Goal: Transaction & Acquisition: Book appointment/travel/reservation

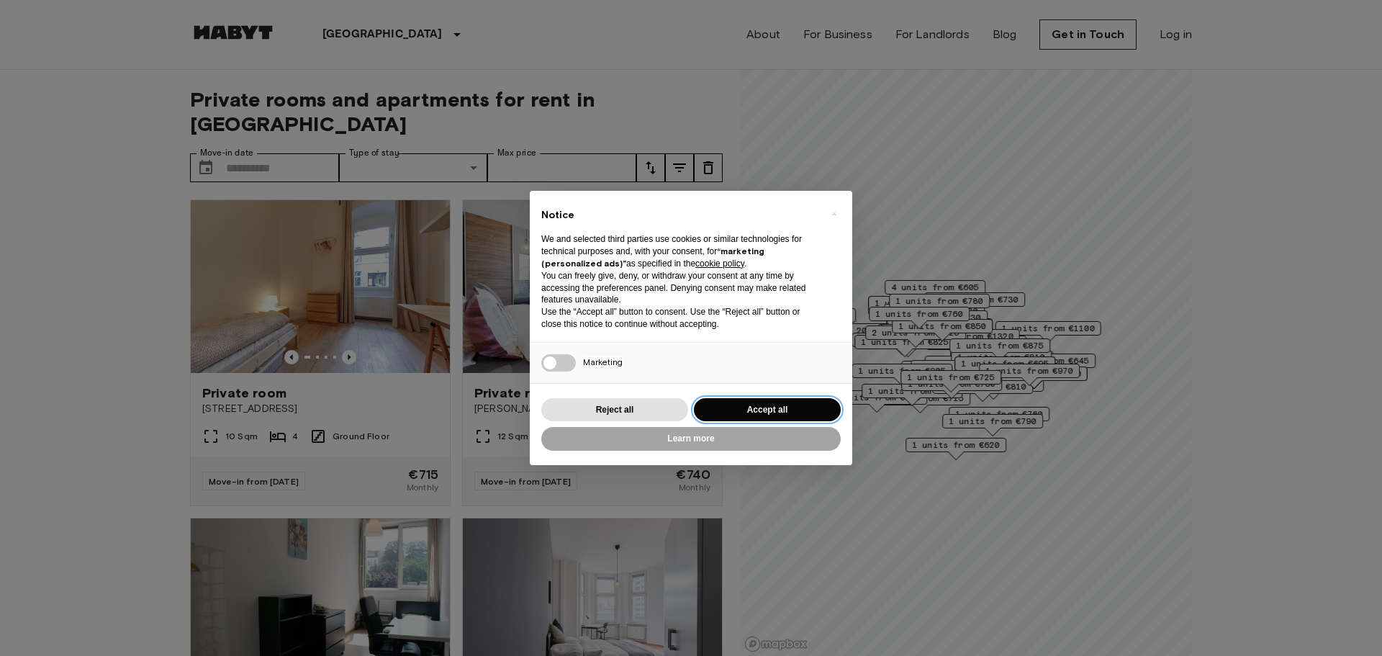
click at [750, 415] on button "Accept all" at bounding box center [767, 410] width 147 height 24
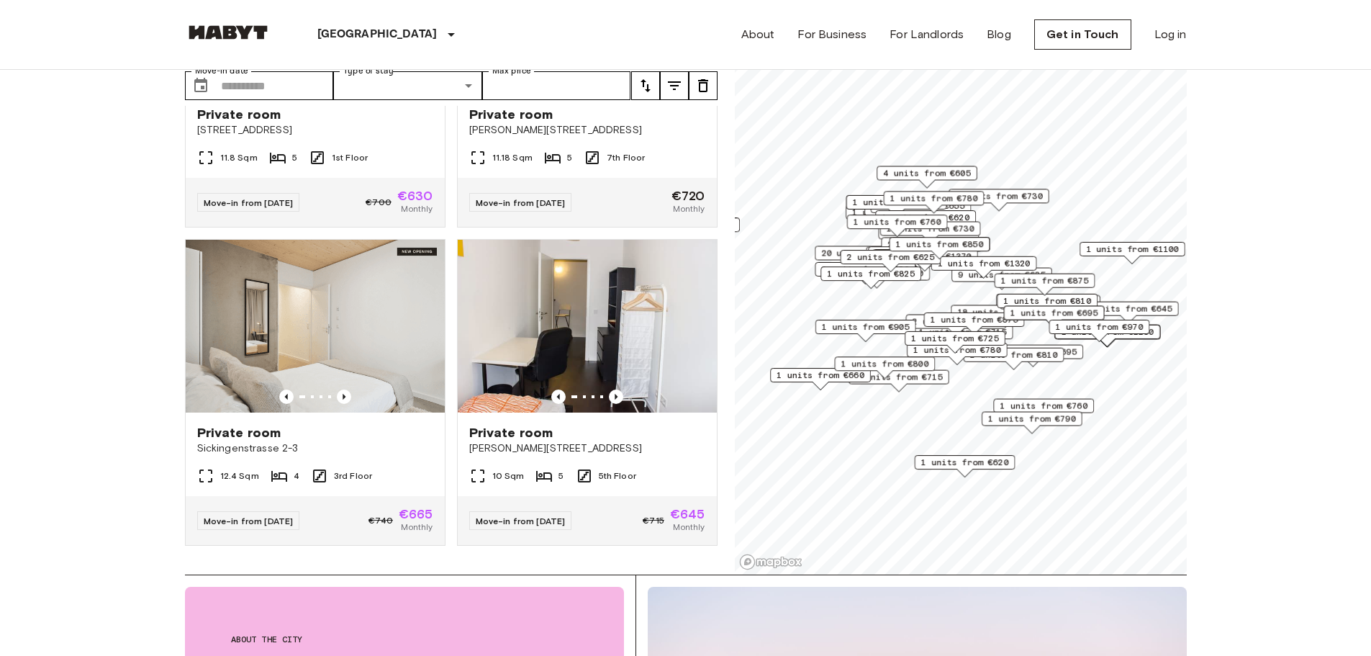
scroll to position [144, 0]
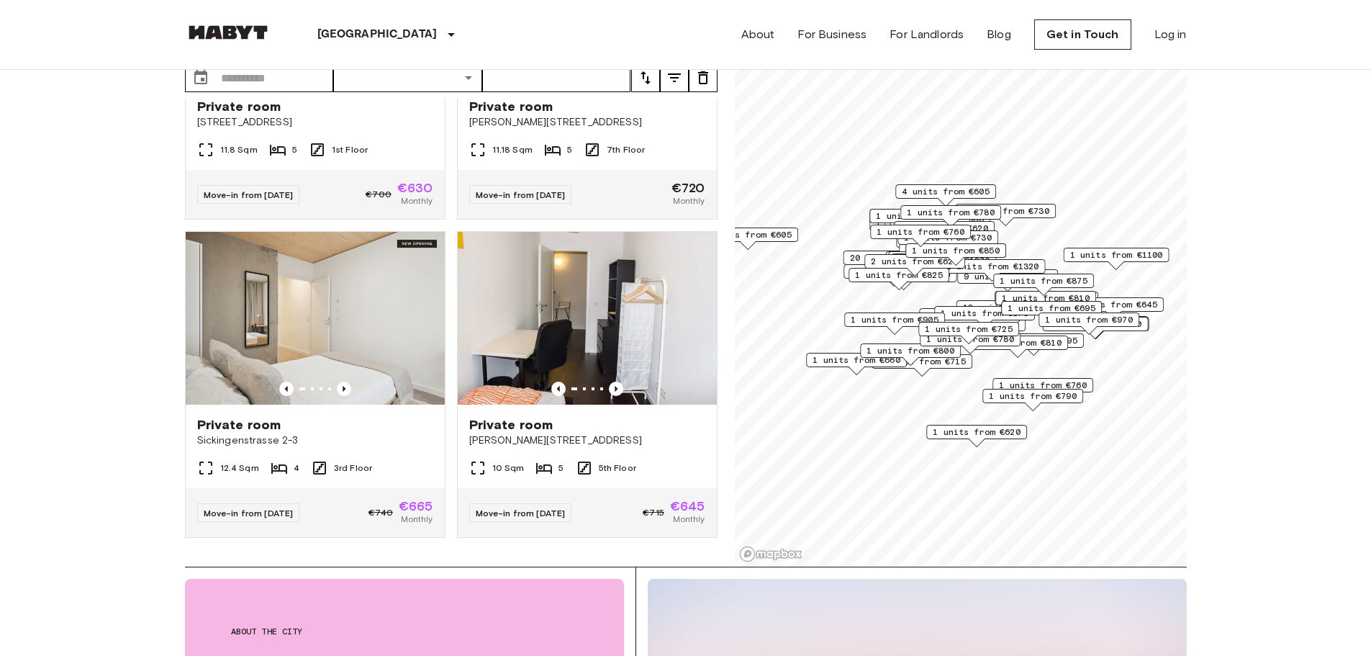
scroll to position [72, 0]
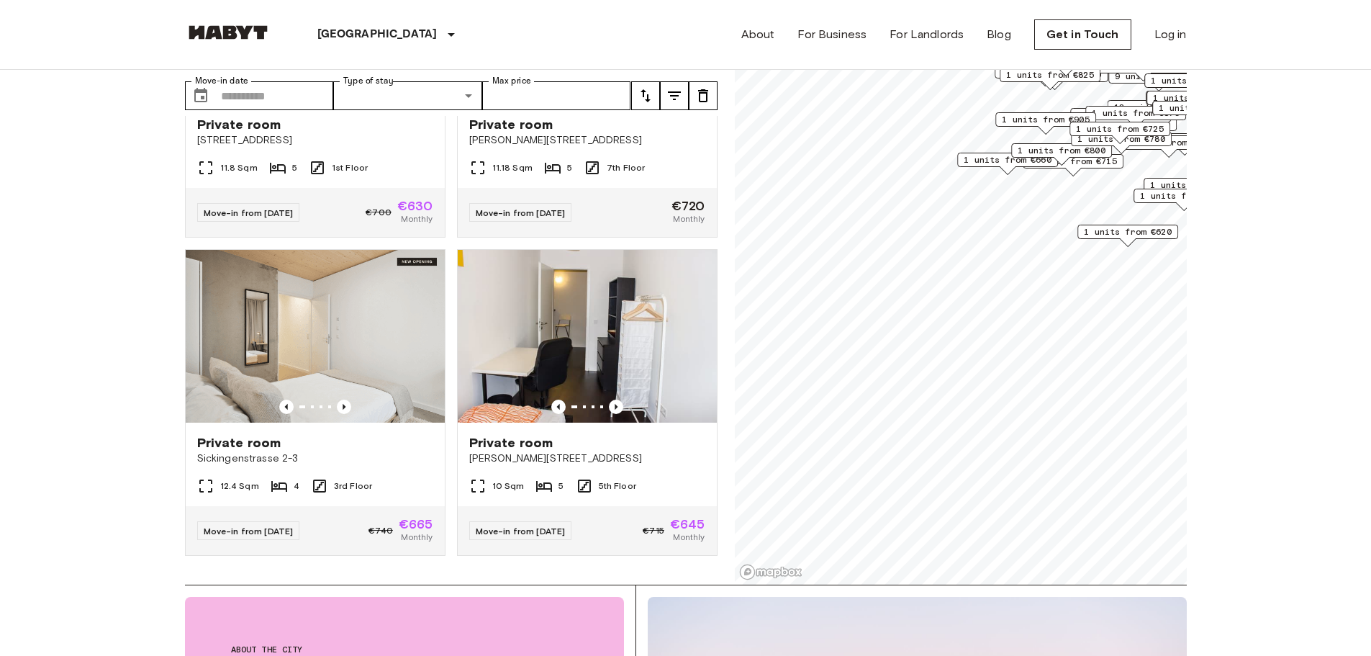
drag, startPoint x: 947, startPoint y: 273, endPoint x: 1098, endPoint y: 55, distance: 265.3
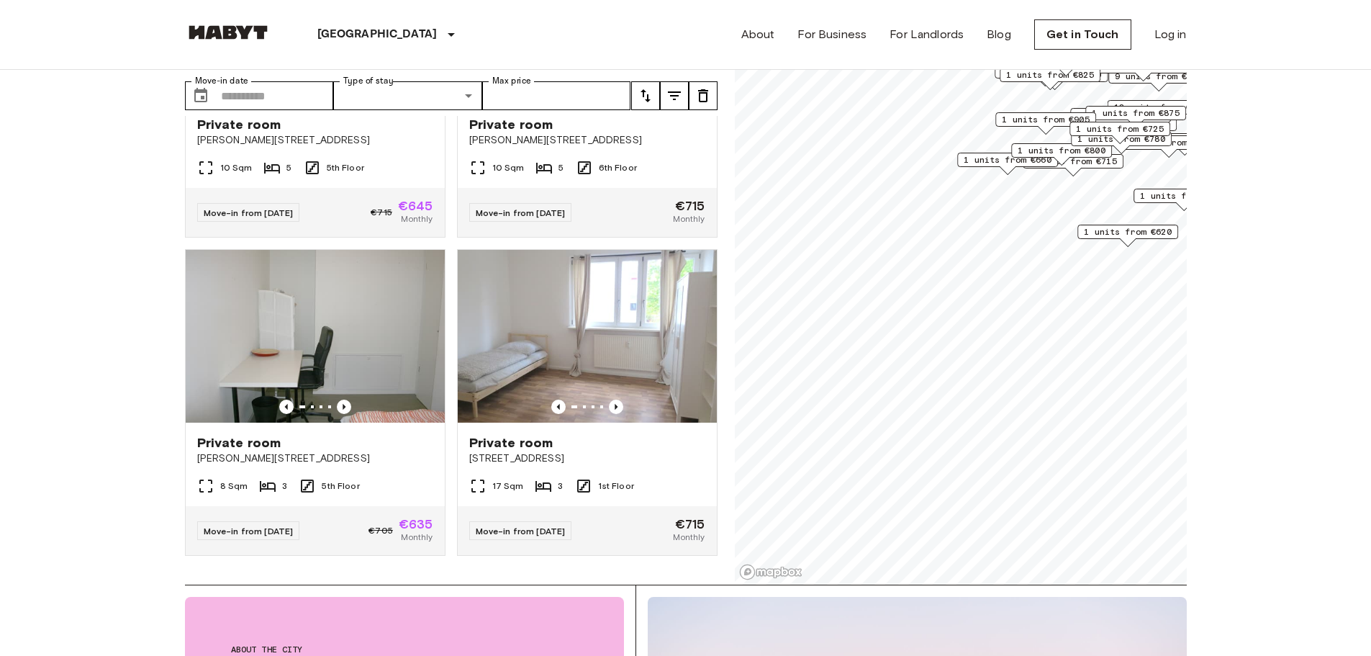
scroll to position [5316, 0]
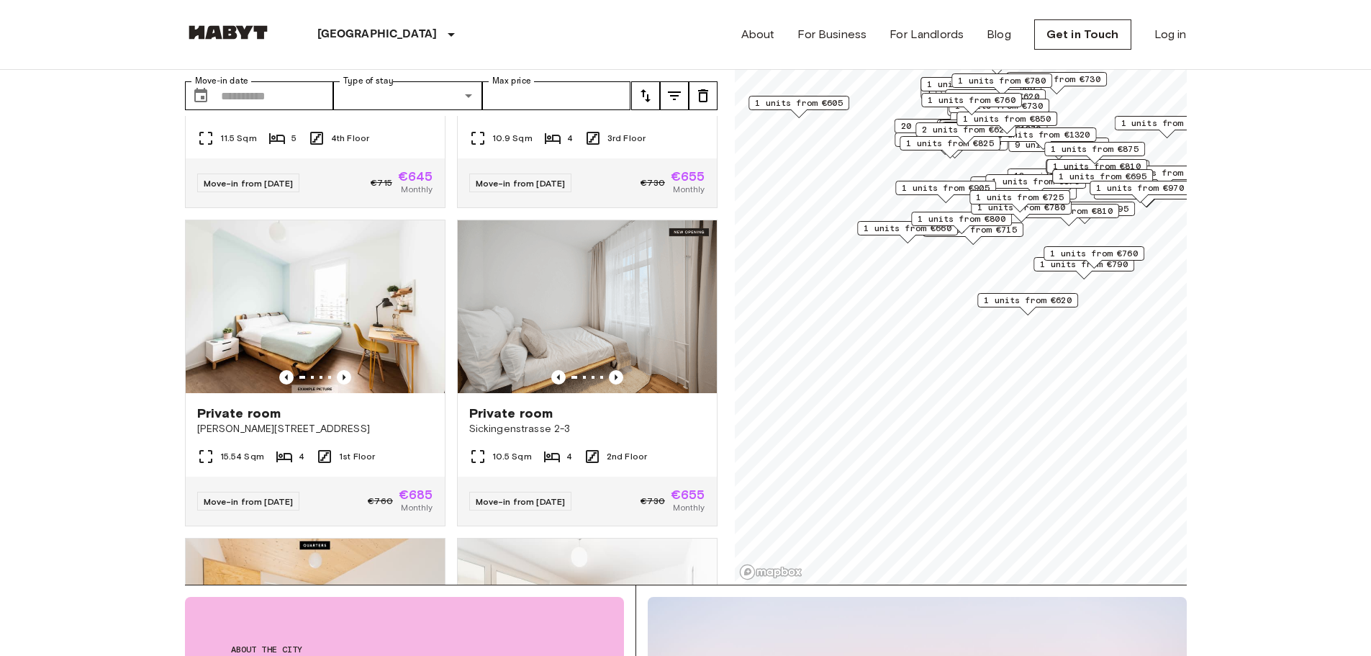
scroll to position [5966, 0]
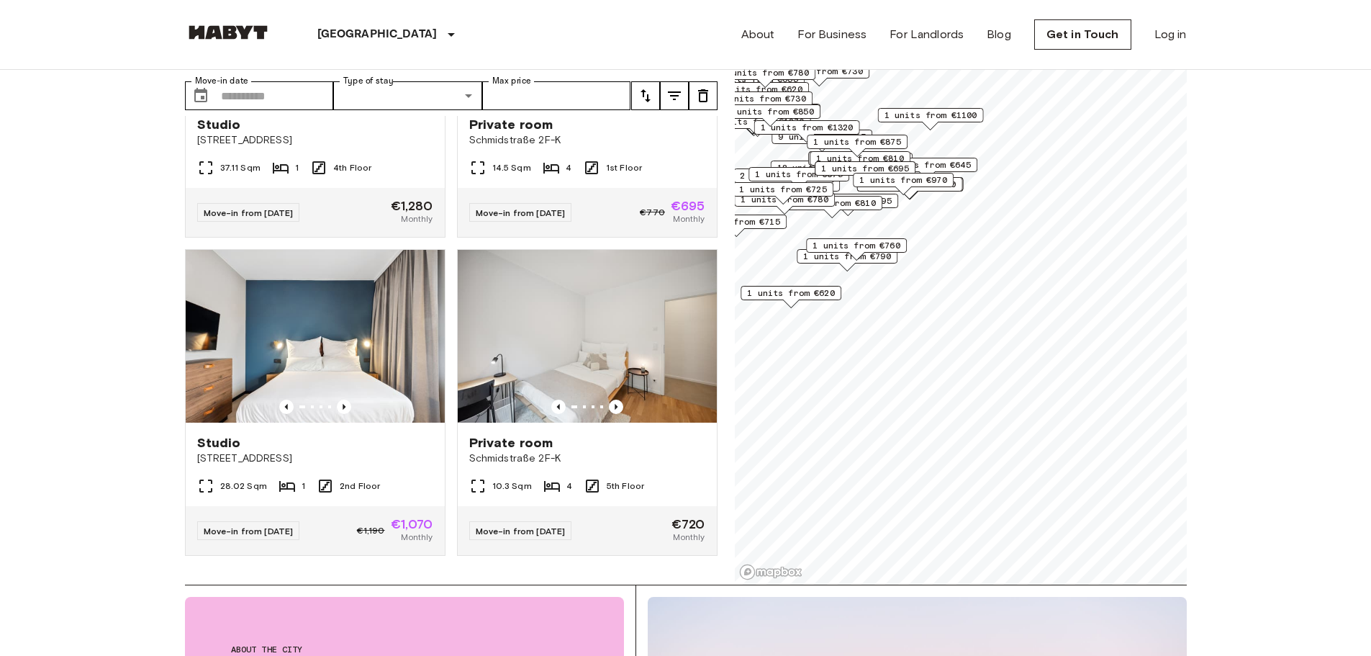
scroll to position [4014, 0]
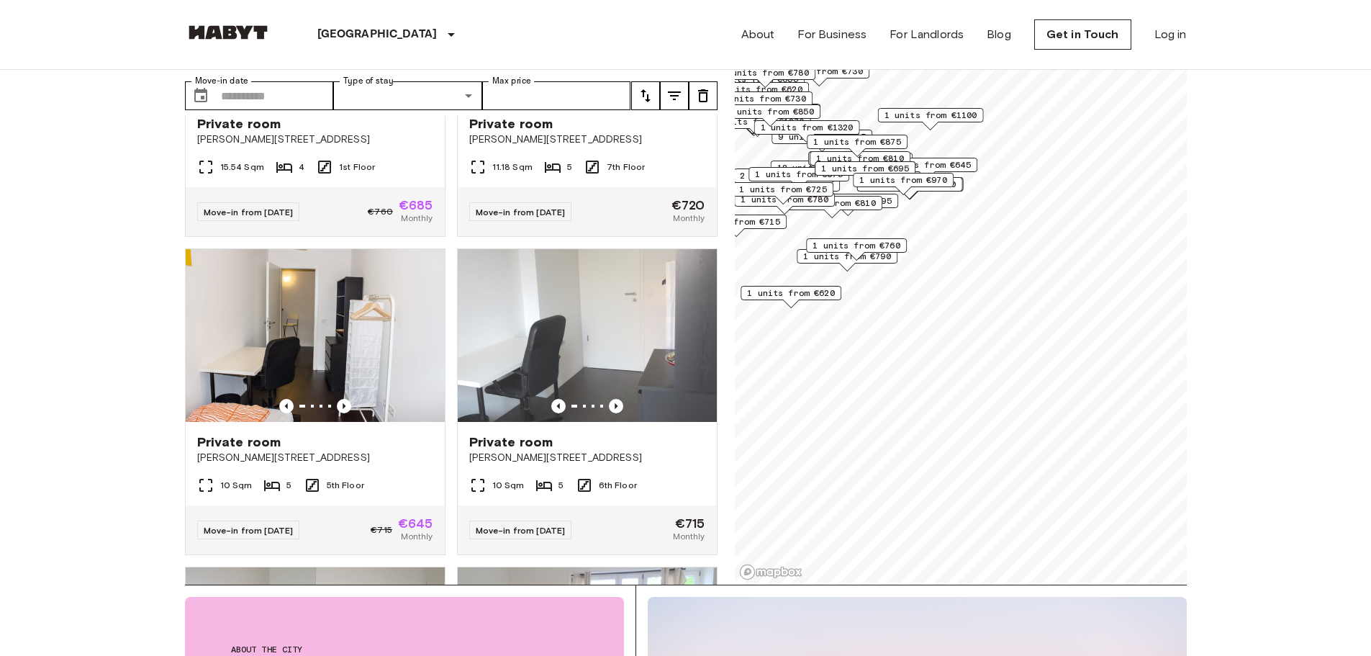
click at [800, 291] on span "1 units from €620" at bounding box center [791, 292] width 88 height 13
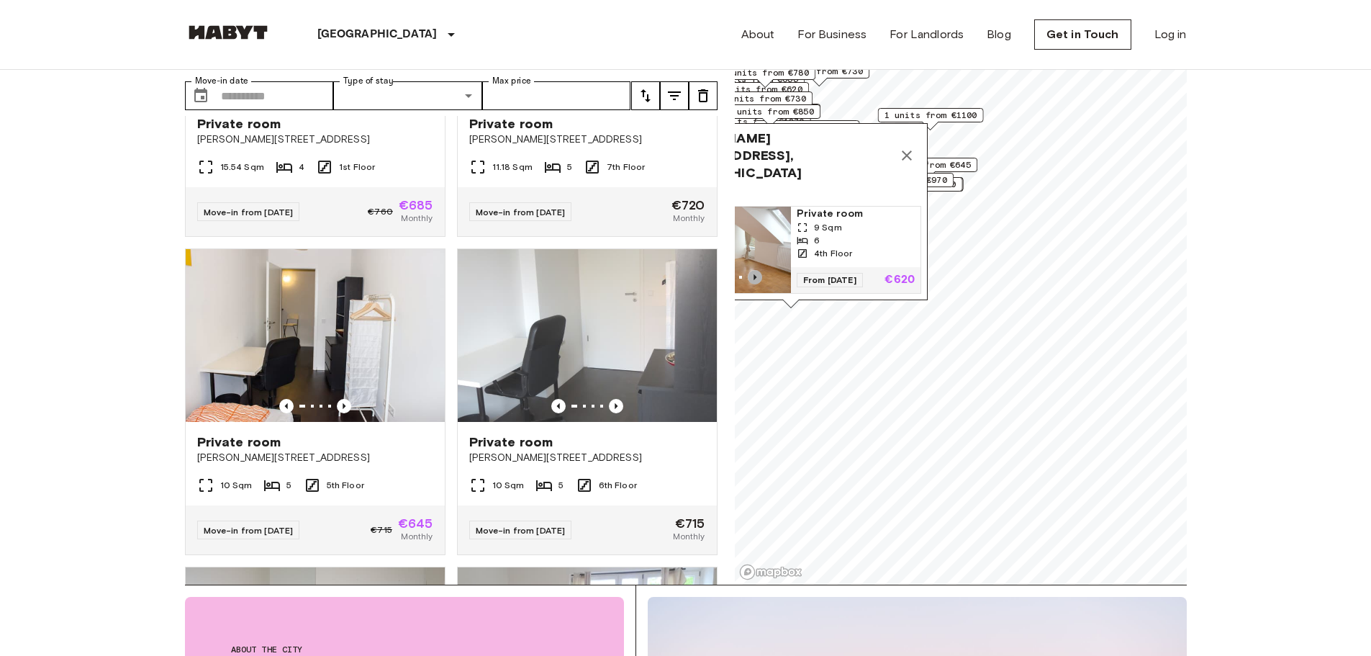
click at [761, 270] on icon "Previous image" at bounding box center [755, 277] width 14 height 14
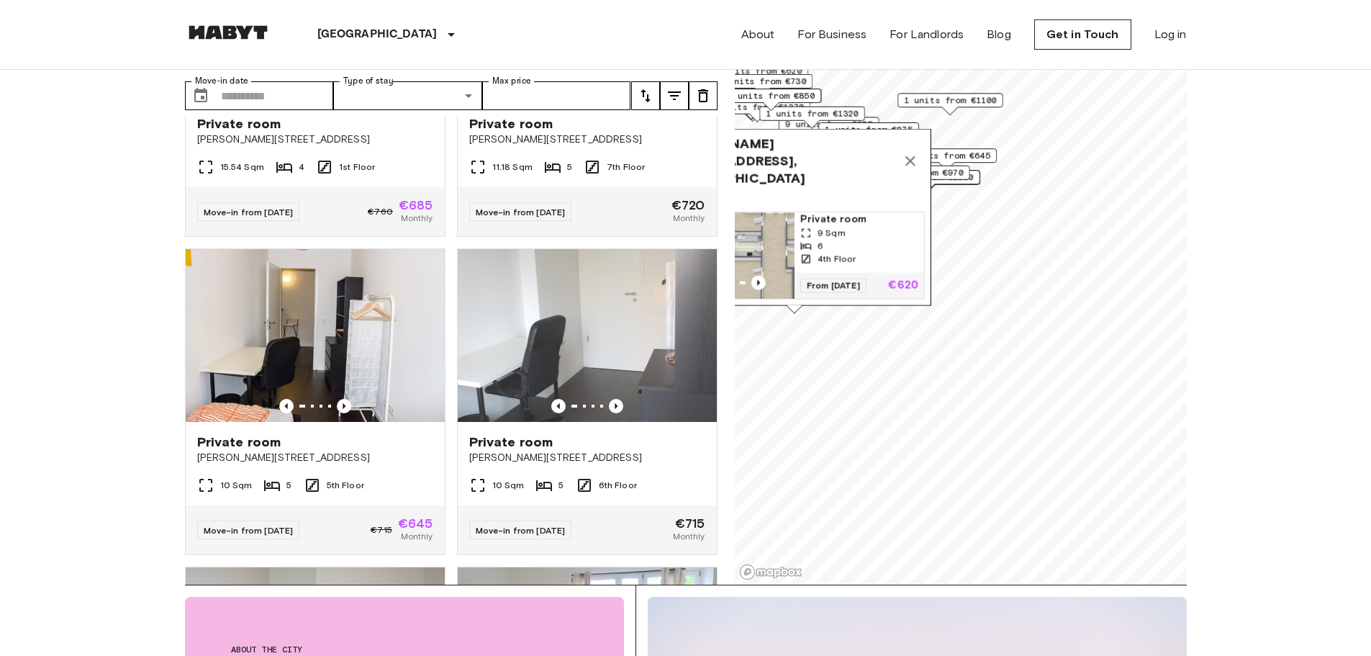
click at [761, 260] on img "Map marker" at bounding box center [783, 255] width 130 height 86
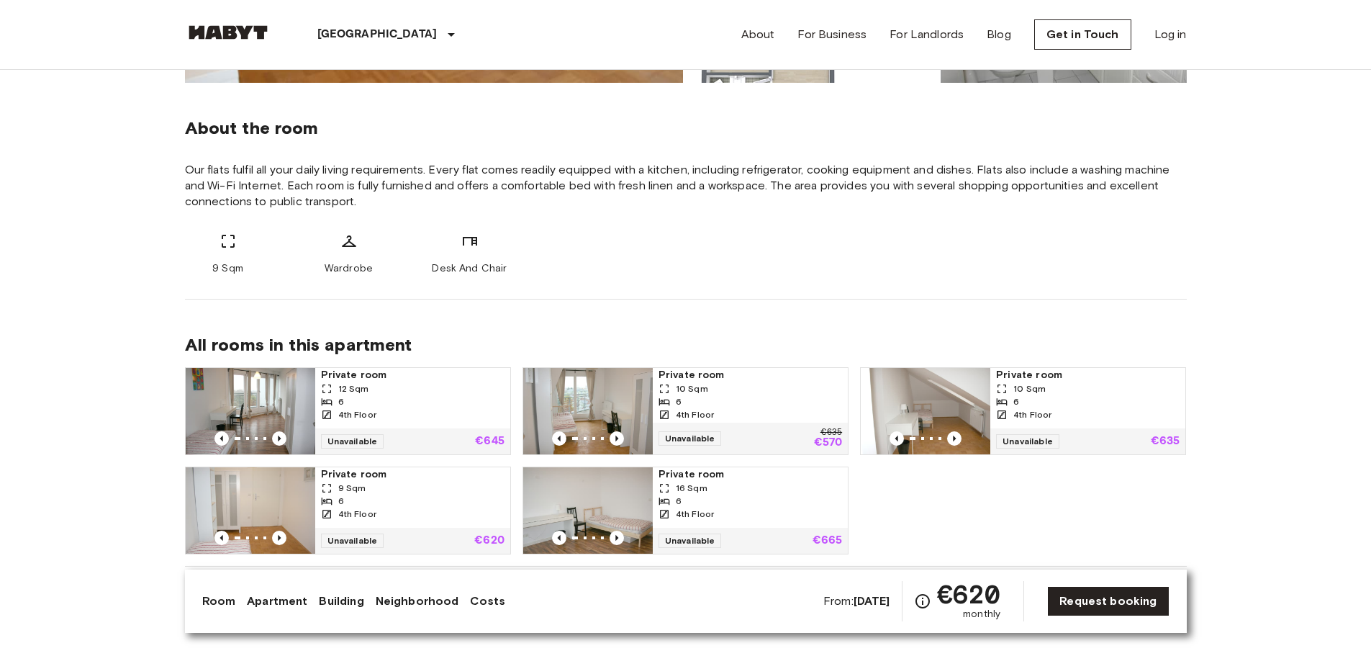
scroll to position [288, 0]
